Goal: Download file/media

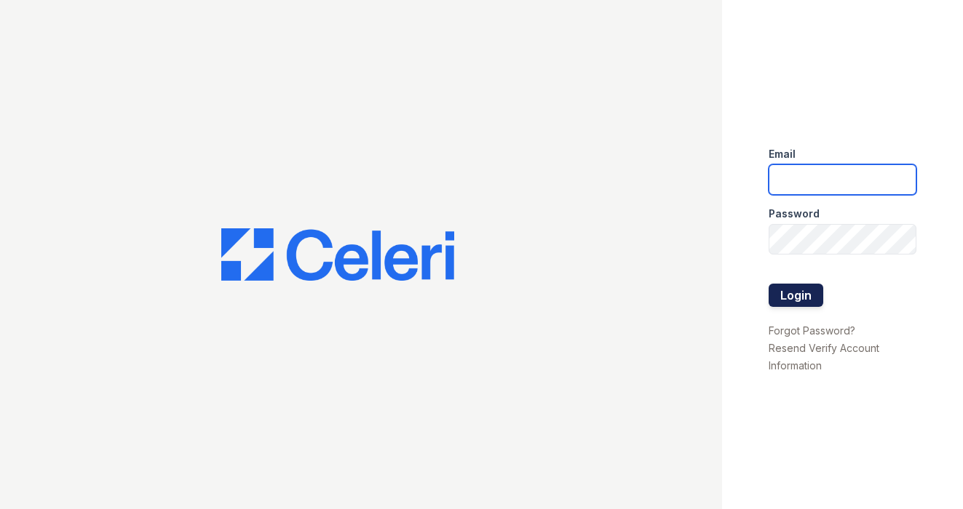
type input "ashleighslanepm@gmail.com"
click at [814, 292] on button "Login" at bounding box center [795, 295] width 55 height 23
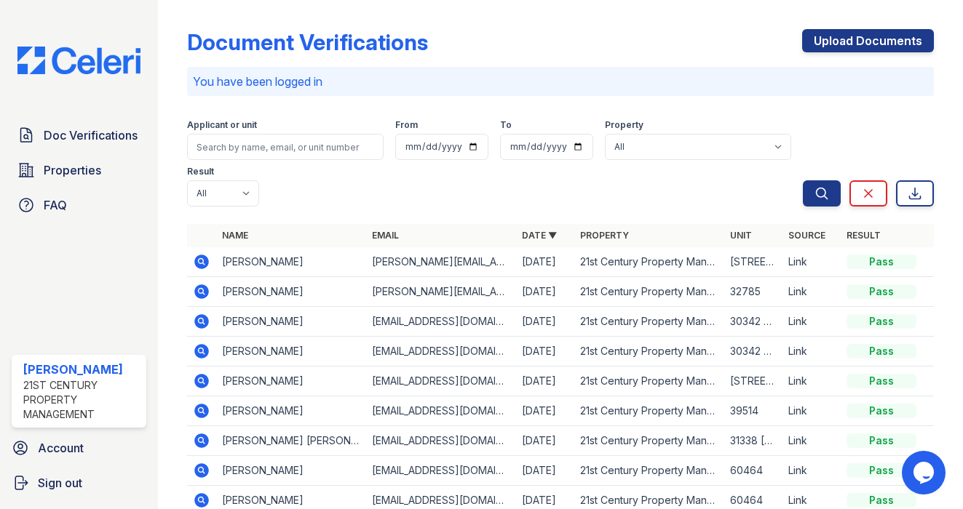
click at [202, 260] on icon at bounding box center [201, 261] width 4 height 4
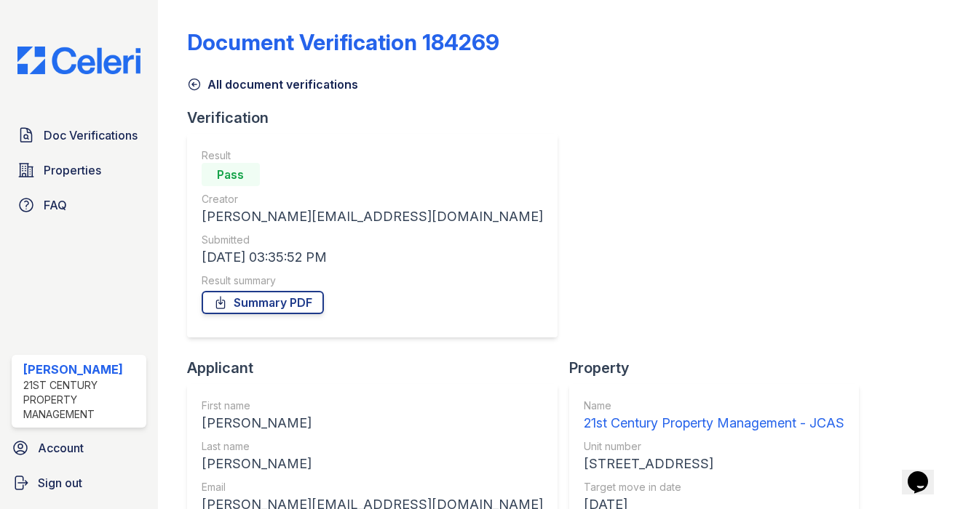
scroll to position [140, 0]
